Goal: Check status: Check status

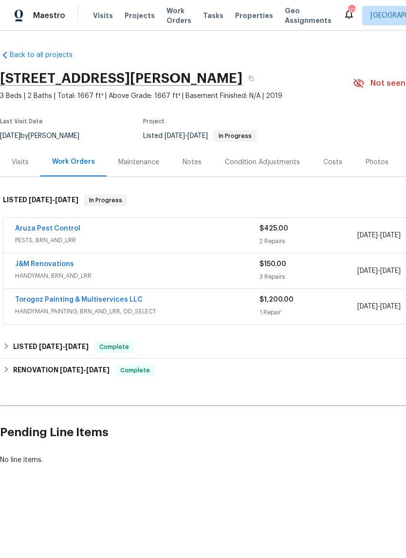
click at [64, 231] on link "Aruza Pest Control" at bounding box center [47, 228] width 65 height 7
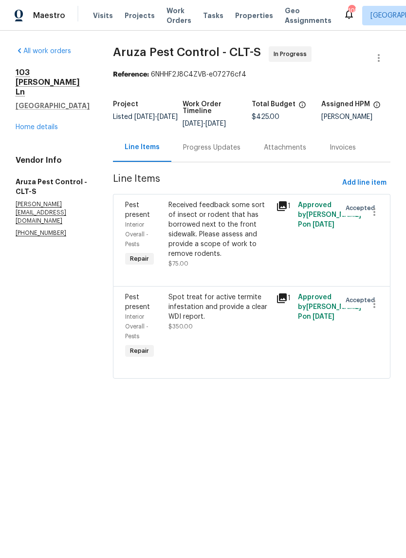
click at [284, 209] on icon at bounding box center [282, 206] width 10 height 10
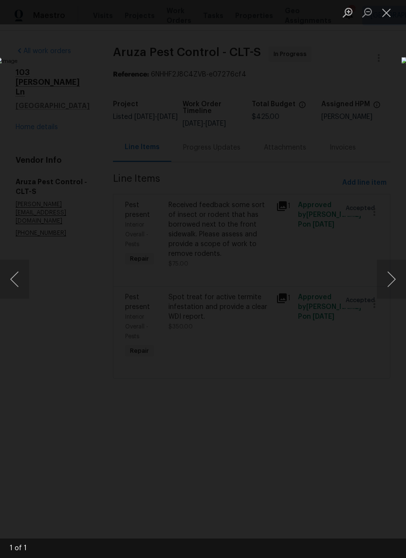
click at [388, 276] on button "Next image" at bounding box center [391, 279] width 29 height 39
click at [389, 277] on button "Next image" at bounding box center [391, 279] width 29 height 39
click at [389, 18] on button "Close lightbox" at bounding box center [386, 12] width 19 height 17
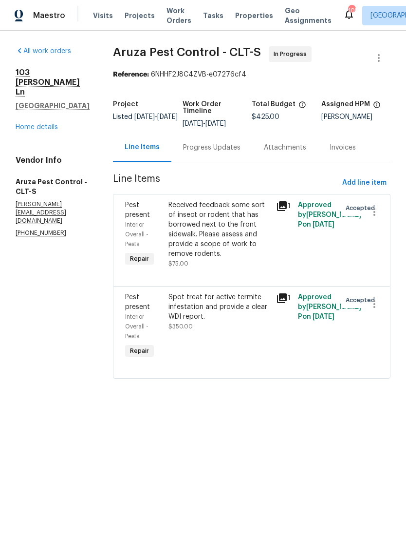
click at [249, 294] on div "Spot treat for active termite infestation and provide a clear WDI report." at bounding box center [220, 306] width 102 height 29
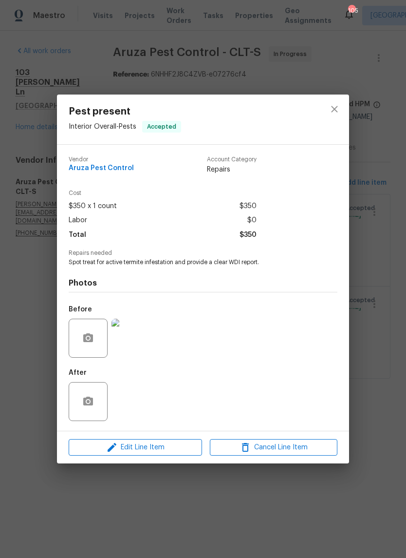
click at [140, 356] on img at bounding box center [131, 338] width 39 height 39
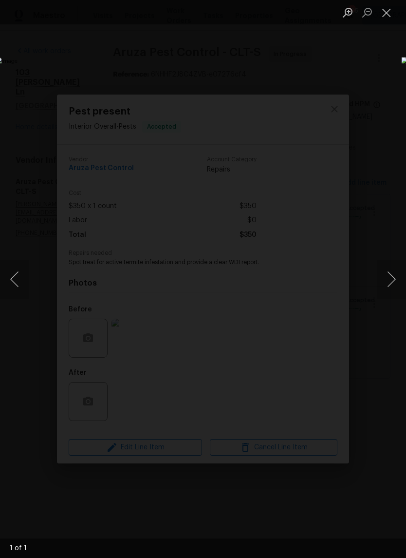
click at [391, 278] on button "Next image" at bounding box center [391, 279] width 29 height 39
click at [384, 15] on button "Close lightbox" at bounding box center [386, 12] width 19 height 17
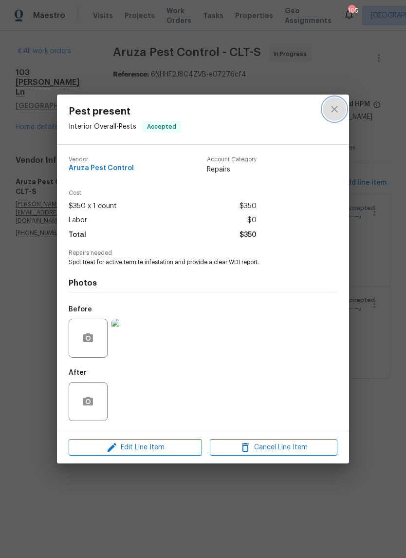
click at [339, 109] on icon "close" at bounding box center [335, 109] width 12 height 12
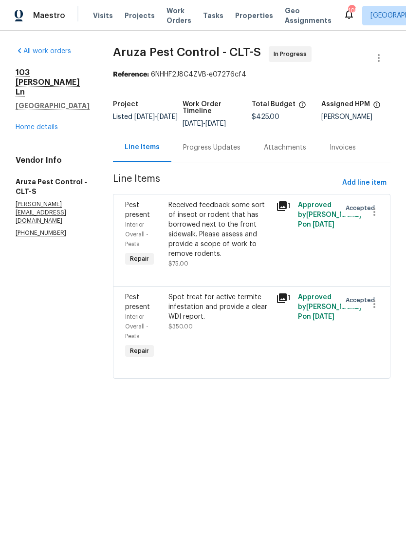
click at [57, 124] on link "Home details" at bounding box center [37, 127] width 42 height 7
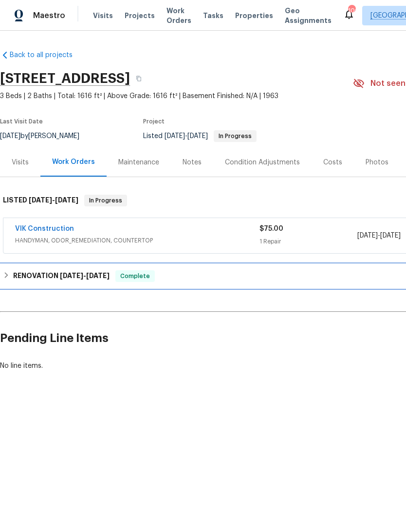
click at [9, 273] on icon at bounding box center [6, 274] width 7 height 7
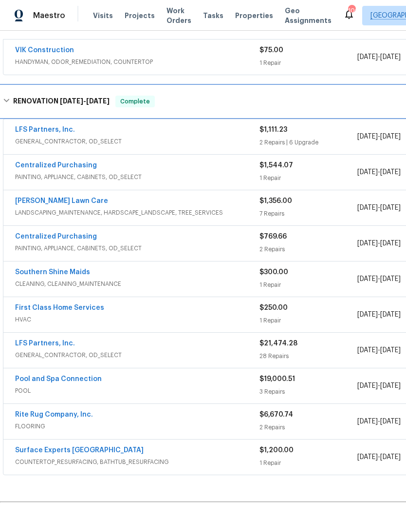
scroll to position [179, 0]
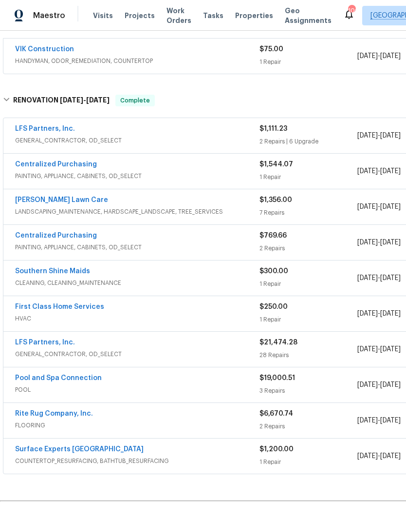
click at [88, 379] on link "Pool and Spa Connection" at bounding box center [58, 377] width 87 height 7
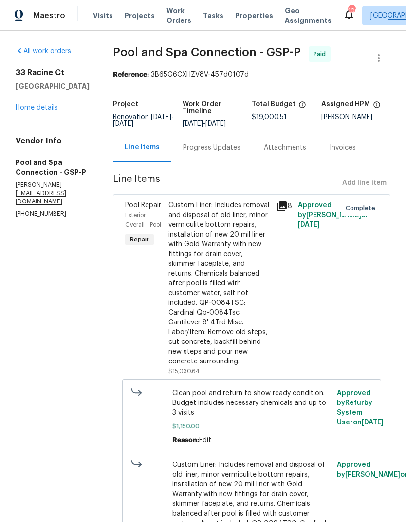
click at [288, 207] on icon at bounding box center [282, 206] width 12 height 12
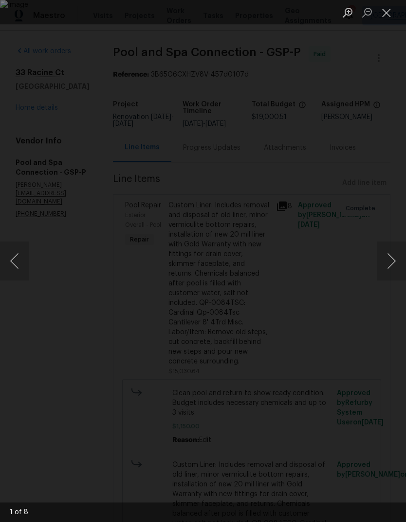
click at [390, 261] on button "Next image" at bounding box center [391, 260] width 29 height 39
click at [391, 263] on button "Next image" at bounding box center [391, 260] width 29 height 39
click at [389, 271] on button "Next image" at bounding box center [391, 260] width 29 height 39
click at [388, 266] on button "Next image" at bounding box center [391, 260] width 29 height 39
click at [389, 17] on button "Close lightbox" at bounding box center [386, 12] width 19 height 17
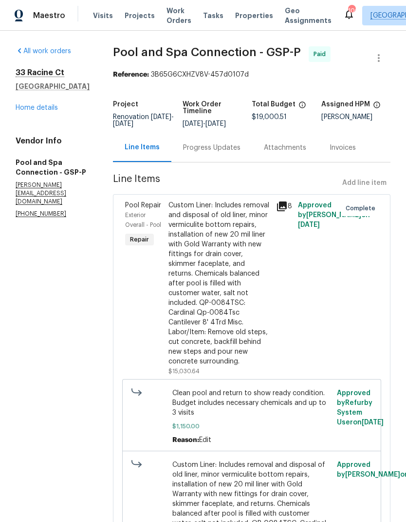
click at [55, 105] on link "Home details" at bounding box center [37, 107] width 42 height 7
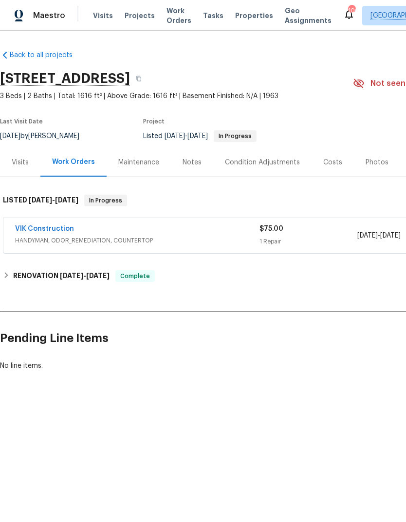
click at [55, 229] on link "VIK Construction" at bounding box center [44, 228] width 59 height 7
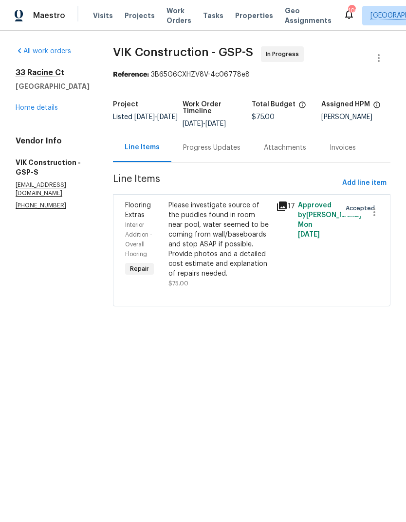
click at [241, 147] on div "Progress Updates" at bounding box center [212, 148] width 58 height 10
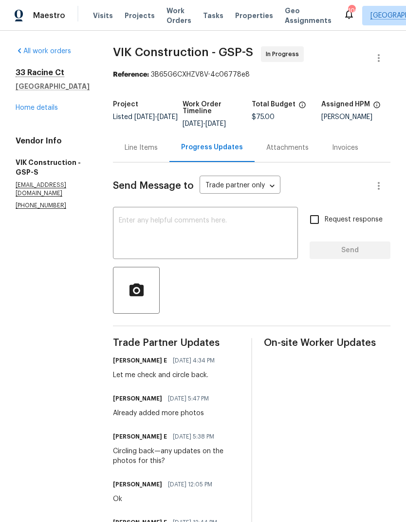
click at [158, 149] on div "Line Items" at bounding box center [141, 148] width 33 height 10
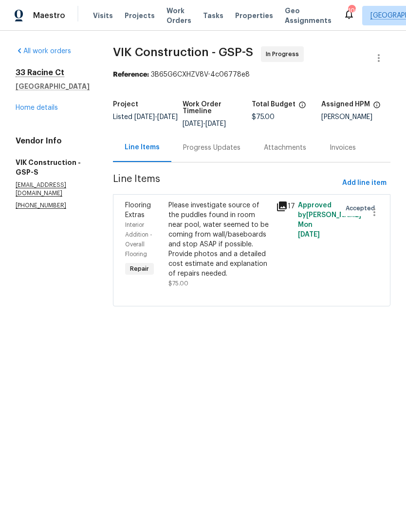
click at [288, 207] on icon at bounding box center [282, 206] width 12 height 12
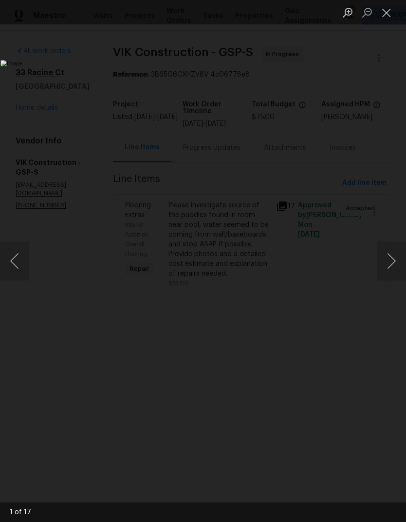
click at [389, 270] on button "Next image" at bounding box center [391, 260] width 29 height 39
click at [388, 271] on button "Next image" at bounding box center [391, 260] width 29 height 39
click at [389, 270] on button "Next image" at bounding box center [391, 260] width 29 height 39
click at [17, 267] on button "Previous image" at bounding box center [14, 260] width 29 height 39
click at [391, 10] on button "Close lightbox" at bounding box center [386, 12] width 19 height 17
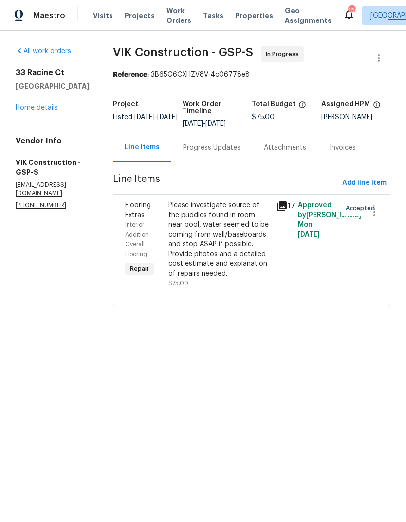
click at [288, 207] on icon at bounding box center [282, 206] width 12 height 12
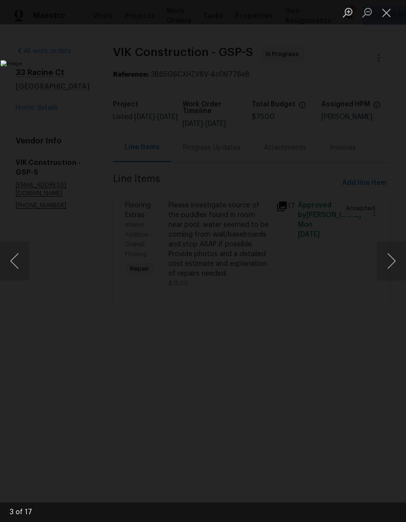
click at [391, 256] on button "Next image" at bounding box center [391, 260] width 29 height 39
click at [390, 253] on button "Next image" at bounding box center [391, 260] width 29 height 39
click at [388, 254] on button "Next image" at bounding box center [391, 260] width 29 height 39
click at [388, 250] on button "Next image" at bounding box center [391, 260] width 29 height 39
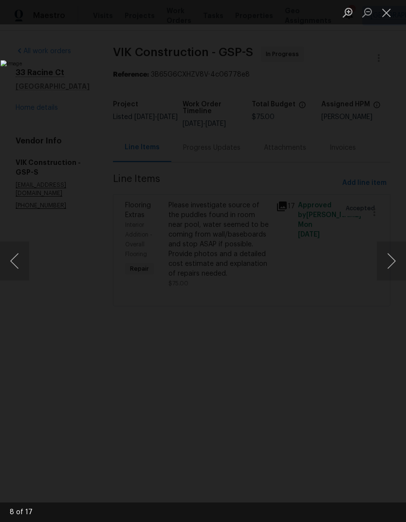
click at [389, 250] on button "Next image" at bounding box center [391, 260] width 29 height 39
click at [388, 249] on button "Next image" at bounding box center [391, 260] width 29 height 39
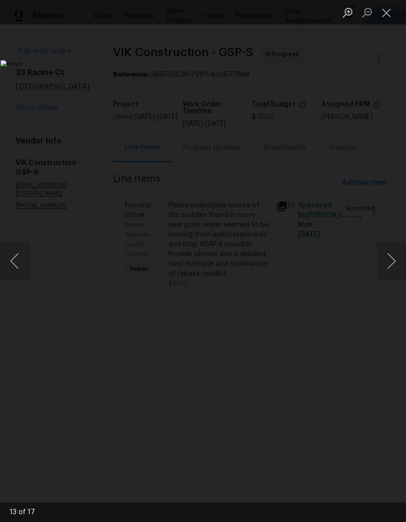
click at [387, 249] on button "Next image" at bounding box center [391, 260] width 29 height 39
click at [389, 249] on button "Next image" at bounding box center [391, 260] width 29 height 39
click at [392, 250] on button "Next image" at bounding box center [391, 260] width 29 height 39
click at [392, 248] on button "Next image" at bounding box center [391, 260] width 29 height 39
click at [391, 247] on button "Next image" at bounding box center [391, 260] width 29 height 39
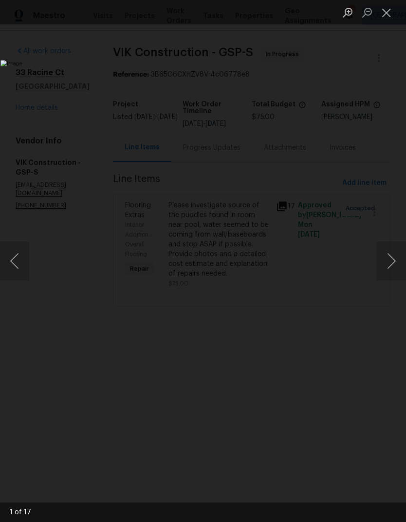
click at [390, 246] on button "Next image" at bounding box center [391, 260] width 29 height 39
click at [391, 246] on button "Next image" at bounding box center [391, 260] width 29 height 39
click at [22, 271] on button "Previous image" at bounding box center [14, 260] width 29 height 39
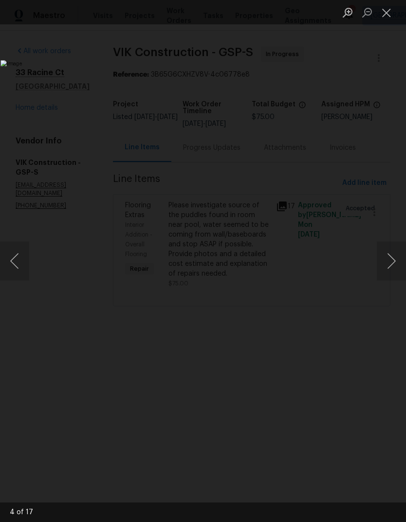
click at [395, 243] on button "Next image" at bounding box center [391, 260] width 29 height 39
click at [393, 244] on button "Next image" at bounding box center [391, 260] width 29 height 39
click at [393, 245] on button "Next image" at bounding box center [391, 260] width 29 height 39
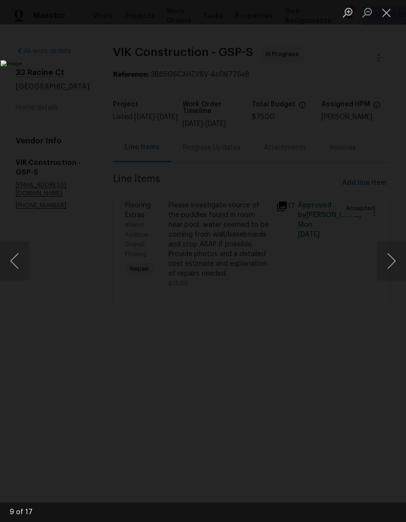
click at [387, 15] on button "Close lightbox" at bounding box center [386, 12] width 19 height 17
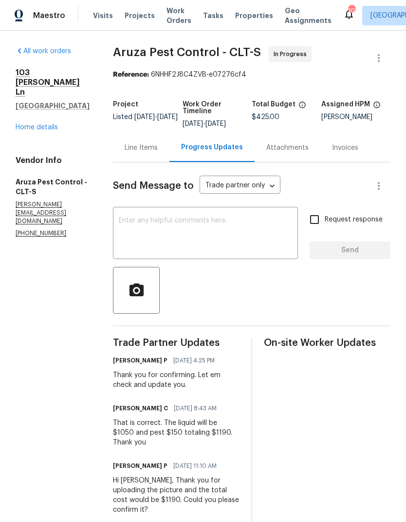
click at [153, 152] on div "Line Items" at bounding box center [141, 148] width 33 height 10
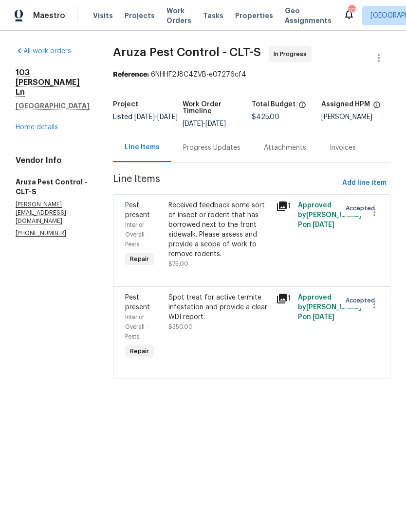
click at [232, 242] on div "Received feedback some sort of insect or rodent that has borrowed next to the f…" at bounding box center [220, 229] width 102 height 58
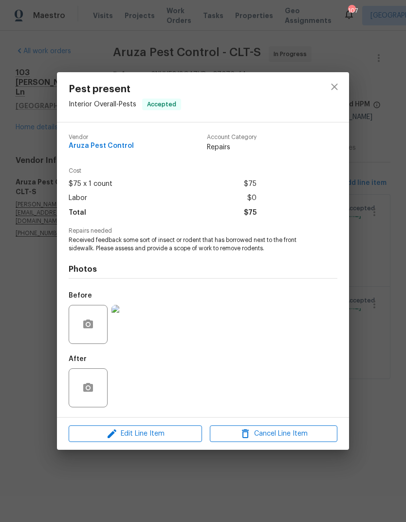
click at [133, 329] on img at bounding box center [131, 324] width 39 height 39
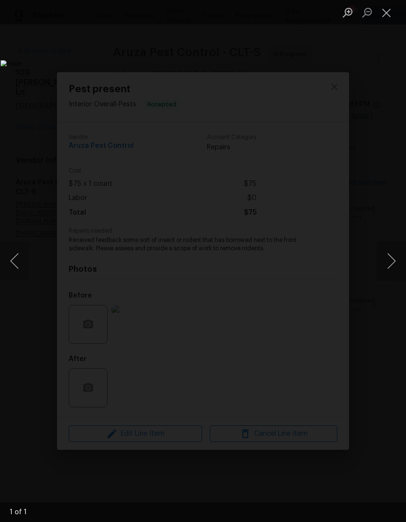
click at [393, 262] on button "Next image" at bounding box center [391, 260] width 29 height 39
click at [395, 260] on button "Next image" at bounding box center [391, 260] width 29 height 39
click at [30, 260] on img "Lightbox" at bounding box center [156, 260] width 313 height 401
click at [392, 16] on button "Close lightbox" at bounding box center [386, 12] width 19 height 17
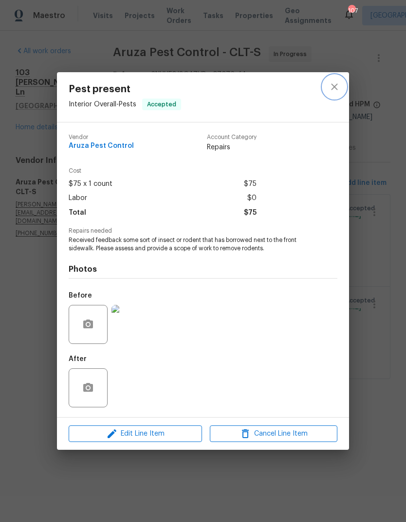
click at [339, 84] on icon "close" at bounding box center [335, 87] width 12 height 12
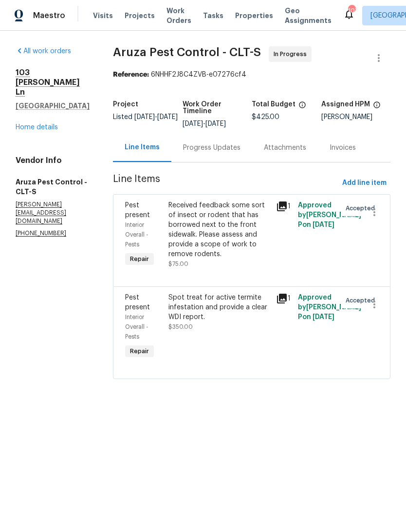
click at [240, 312] on div "Spot treat for active termite infestation and provide a clear WDI report." at bounding box center [220, 306] width 102 height 29
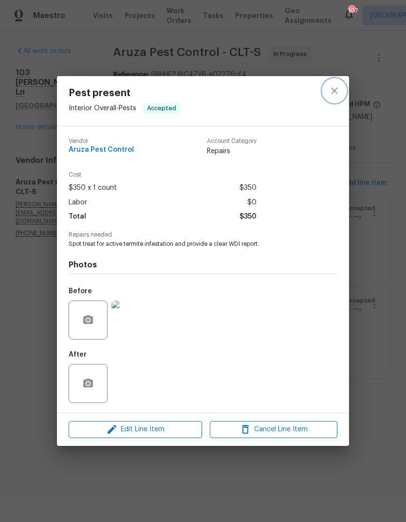
click at [340, 88] on icon "close" at bounding box center [335, 91] width 12 height 12
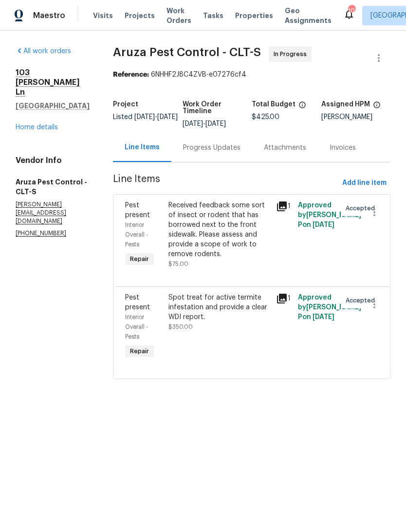
click at [229, 154] on div "Progress Updates" at bounding box center [212, 147] width 81 height 29
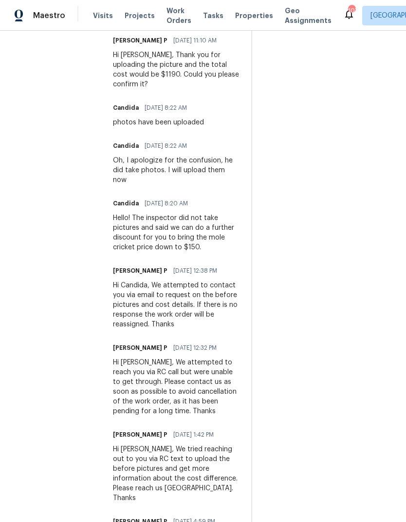
scroll to position [425, 0]
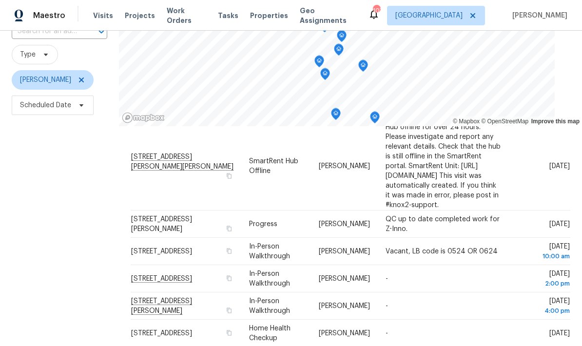
scroll to position [79, 0]
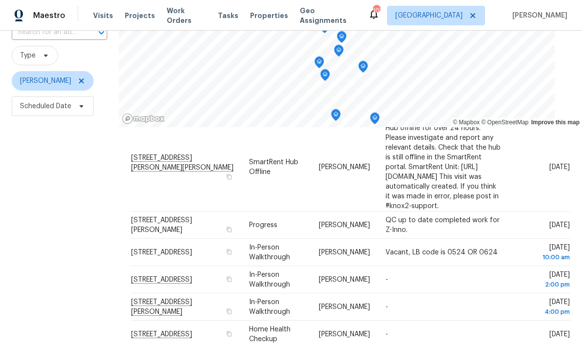
click at [0, 0] on span at bounding box center [0, 0] width 0 height 0
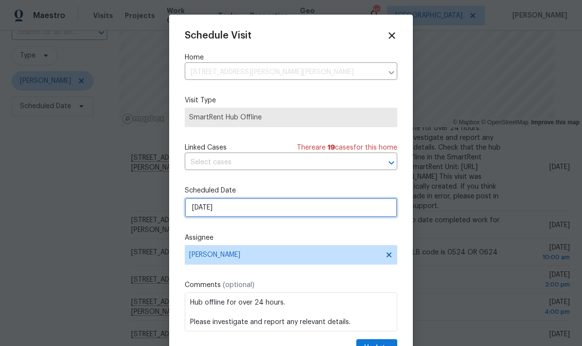
click at [267, 210] on input "8/11/2025" at bounding box center [291, 207] width 213 height 19
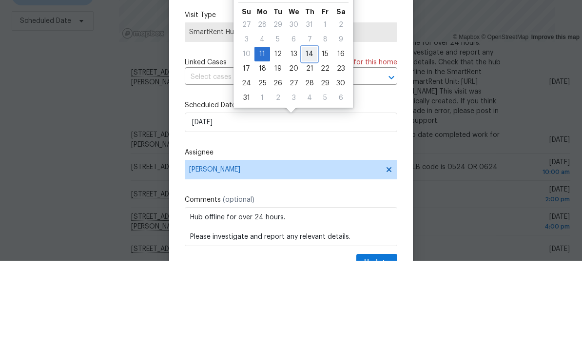
click at [309, 133] on div "14" at bounding box center [310, 140] width 16 height 14
type input "8/14/2025"
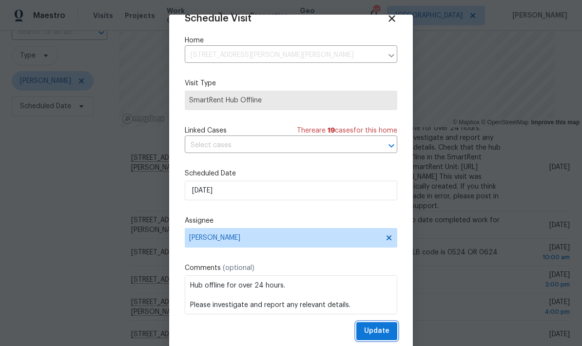
click at [390, 330] on button "Update" at bounding box center [376, 331] width 41 height 18
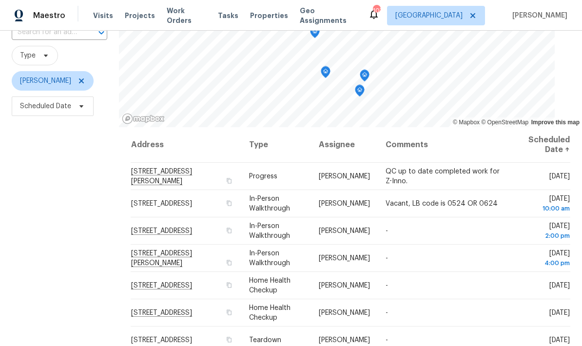
scroll to position [0, 0]
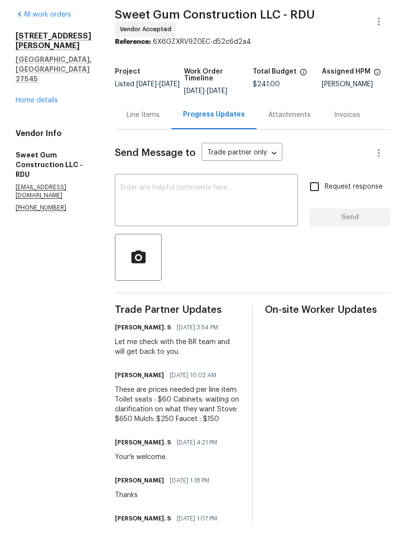
click at [160, 147] on div "Line Items" at bounding box center [143, 152] width 33 height 10
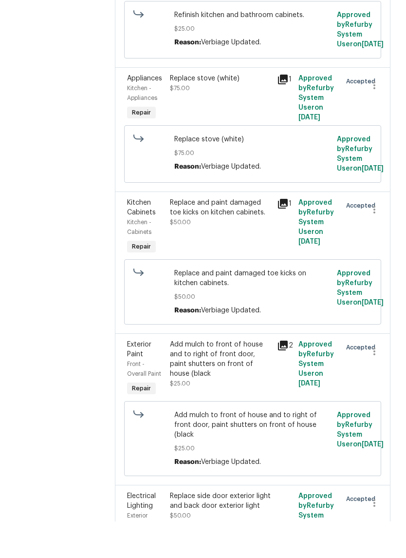
scroll to position [380, 0]
click at [288, 245] on icon at bounding box center [283, 240] width 10 height 10
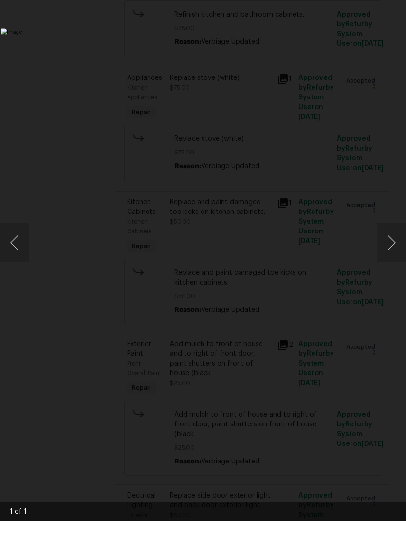
click at [313, 276] on img "Lightbox" at bounding box center [157, 279] width 312 height 428
click at [313, 65] on img "Lightbox" at bounding box center [157, 279] width 312 height 428
click at [393, 260] on button "Next image" at bounding box center [391, 279] width 29 height 39
click at [313, 271] on img "Lightbox" at bounding box center [157, 279] width 312 height 428
click at [15, 260] on button "Previous image" at bounding box center [14, 279] width 29 height 39
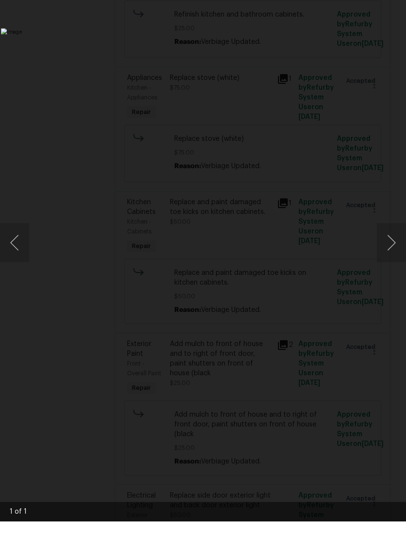
click at [313, 65] on img "Lightbox" at bounding box center [157, 279] width 312 height 428
click at [313, 82] on img "Lightbox" at bounding box center [157, 279] width 312 height 428
click at [283, 348] on img "Lightbox" at bounding box center [157, 279] width 312 height 428
click at [234, 419] on img "Lightbox" at bounding box center [157, 279] width 312 height 428
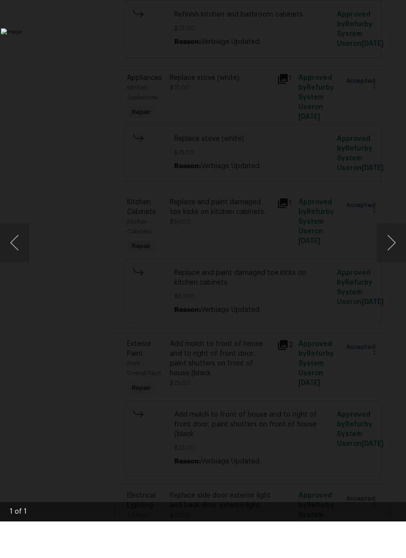
click at [313, 269] on img "Lightbox" at bounding box center [157, 279] width 312 height 428
click at [390, 260] on button "Next image" at bounding box center [391, 279] width 29 height 39
click at [397, 260] on button "Next image" at bounding box center [391, 279] width 29 height 39
click at [15, 260] on button "Previous image" at bounding box center [14, 279] width 29 height 39
click at [13, 260] on button "Previous image" at bounding box center [14, 279] width 29 height 39
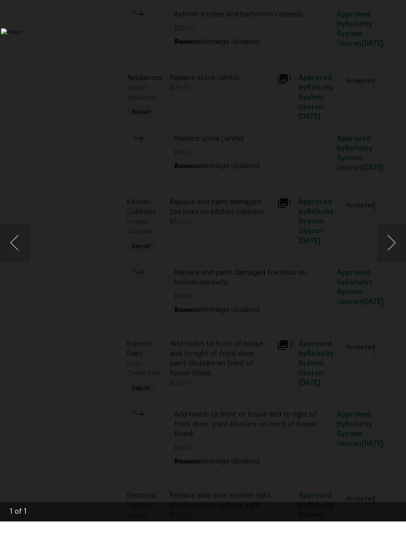
click at [313, 131] on img "Lightbox" at bounding box center [157, 279] width 312 height 428
click at [70, 147] on img "Lightbox" at bounding box center [157, 279] width 312 height 428
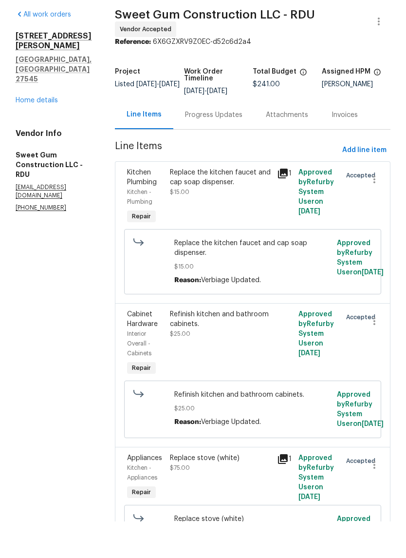
click at [243, 147] on div "Progress Updates" at bounding box center [214, 152] width 58 height 10
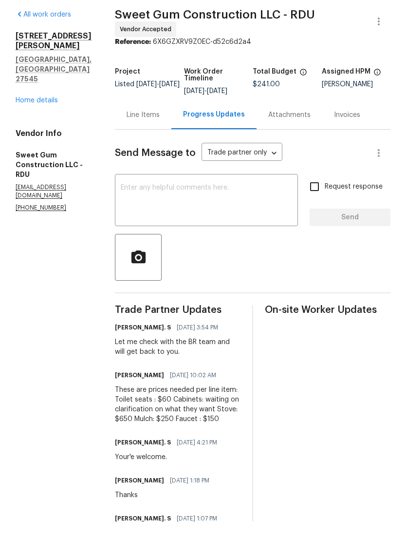
click at [172, 137] on div "Line Items" at bounding box center [143, 151] width 57 height 29
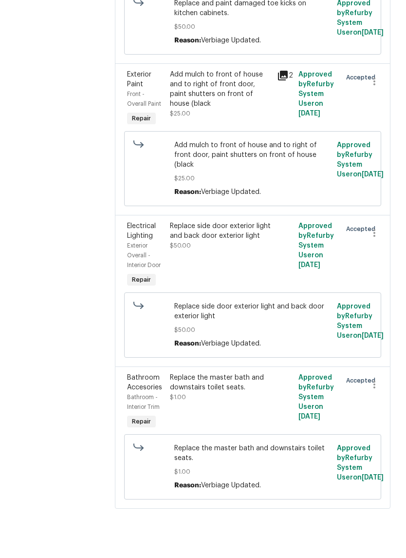
scroll to position [650, 0]
click at [289, 117] on icon at bounding box center [283, 112] width 12 height 12
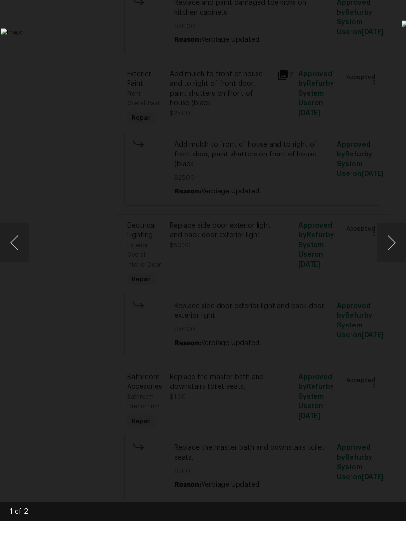
click at [393, 260] on button "Next image" at bounding box center [391, 279] width 29 height 39
click at [391, 260] on button "Next image" at bounding box center [391, 279] width 29 height 39
click at [313, 65] on img "Lightbox" at bounding box center [157, 279] width 312 height 428
click at [264, 288] on img "Lightbox" at bounding box center [157, 279] width 312 height 428
